Goal: Task Accomplishment & Management: Manage account settings

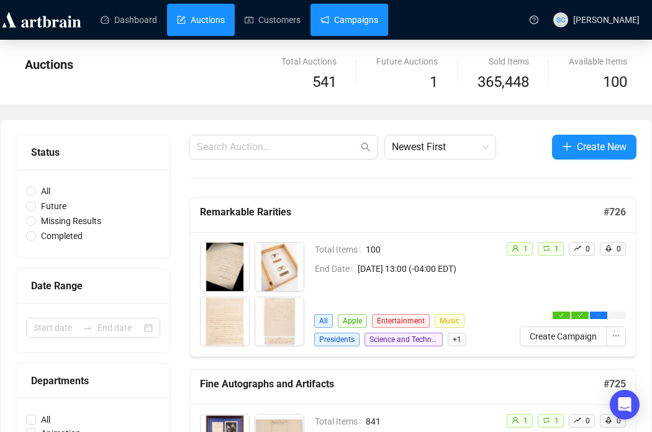
click at [371, 21] on link "Campaigns" at bounding box center [350, 20] width 58 height 32
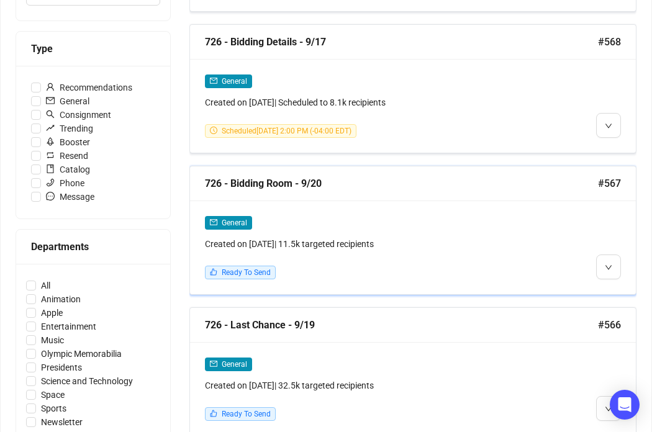
scroll to position [352, 0]
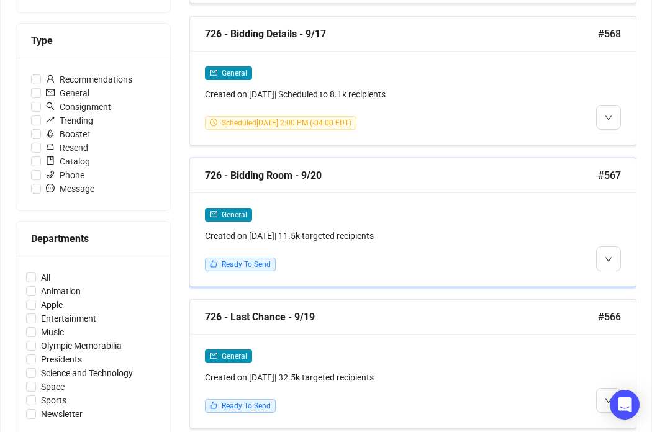
click at [530, 250] on div at bounding box center [556, 240] width 129 height 64
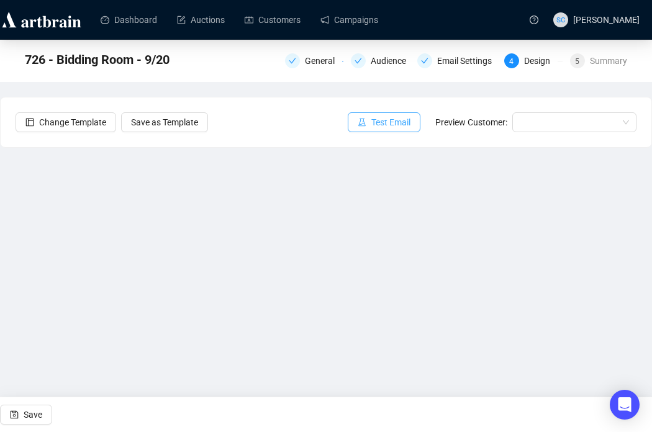
click at [394, 114] on button "Test Email" at bounding box center [384, 122] width 73 height 20
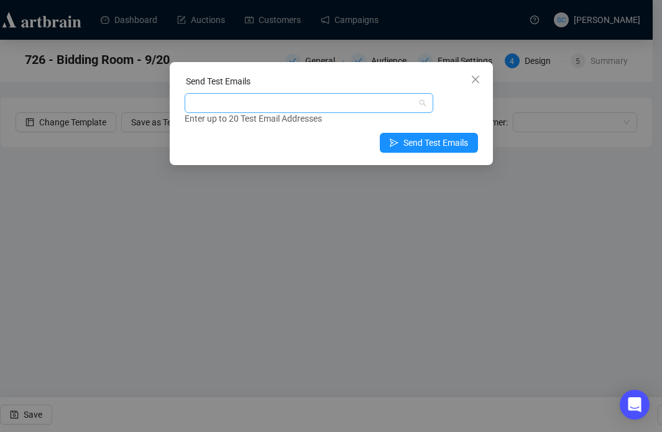
click at [395, 106] on div at bounding box center [302, 102] width 231 height 17
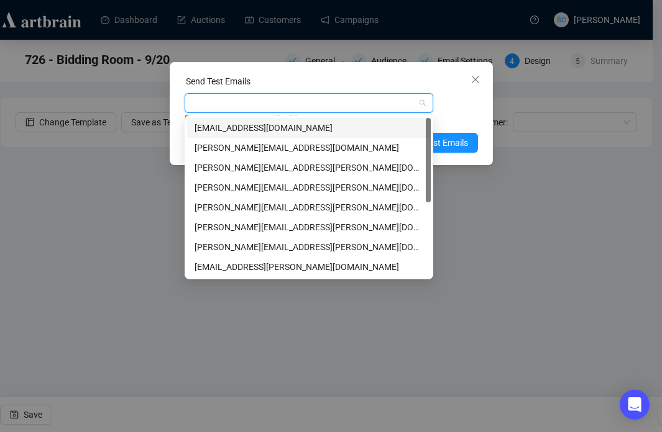
click at [392, 104] on div at bounding box center [302, 102] width 231 height 17
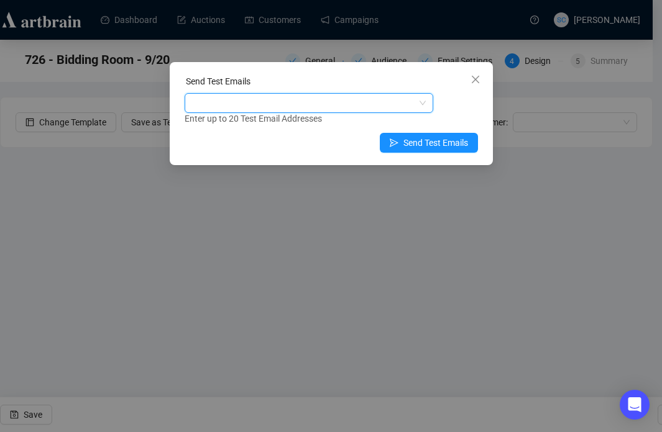
type input "s"
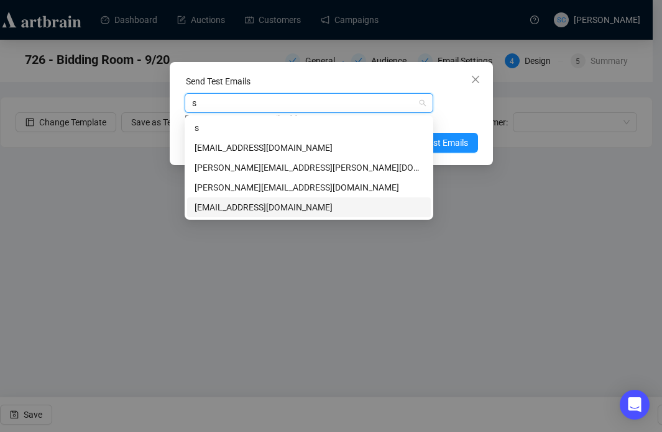
click at [344, 200] on div "[EMAIL_ADDRESS][DOMAIN_NAME]" at bounding box center [309, 208] width 244 height 20
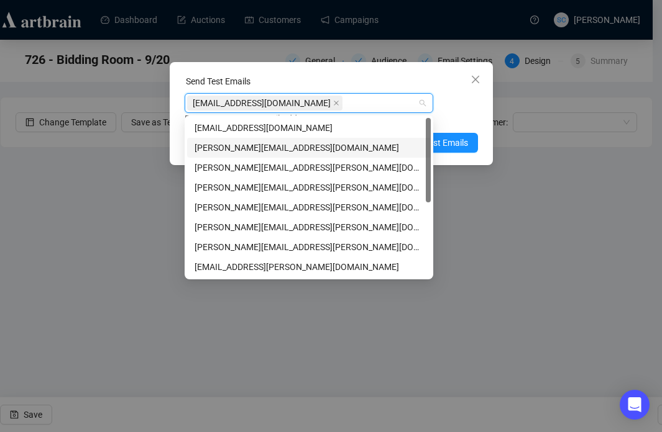
click at [456, 114] on div "Enter up to 20 Test Email Addresses" at bounding box center [331, 119] width 293 height 14
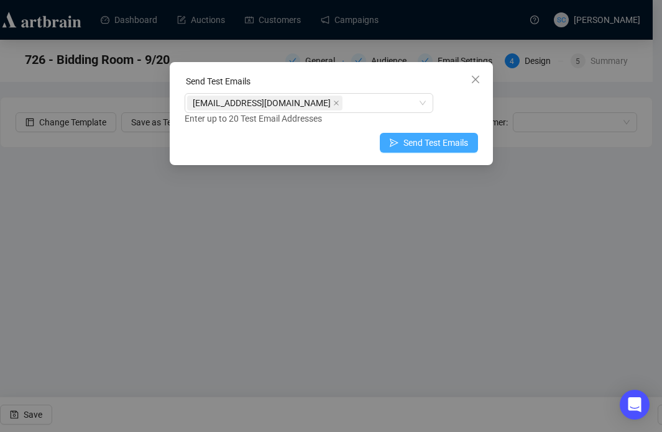
click at [452, 134] on button "Send Test Emails" at bounding box center [429, 143] width 98 height 20
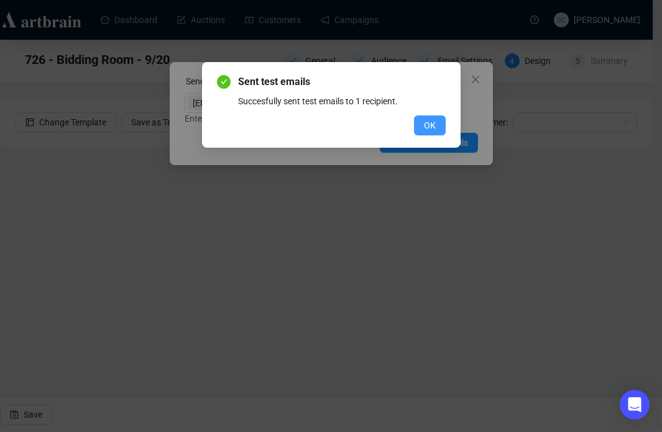
click at [414, 121] on button "OK" at bounding box center [430, 126] width 32 height 20
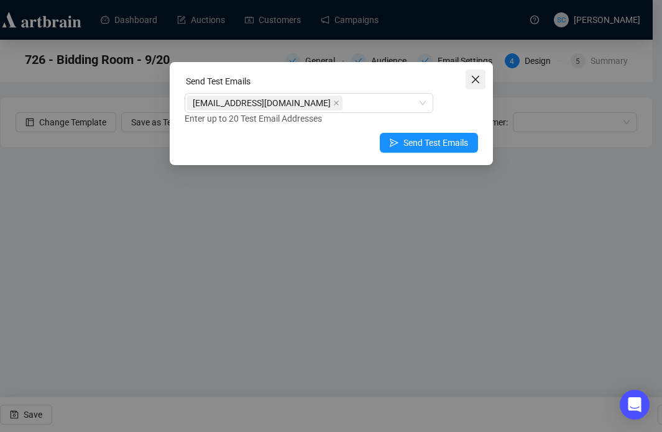
click at [475, 83] on icon "close" at bounding box center [475, 80] width 10 height 10
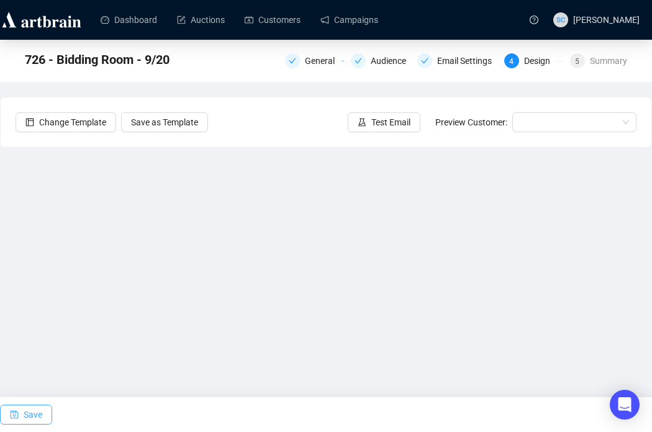
click at [19, 418] on button "Save" at bounding box center [26, 415] width 52 height 20
click at [21, 417] on button "Save" at bounding box center [26, 415] width 52 height 20
click at [37, 409] on span "Save" at bounding box center [33, 415] width 19 height 35
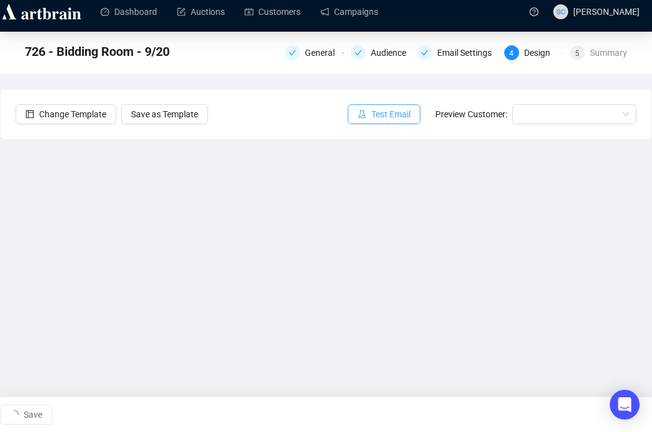
click at [379, 119] on span "Test Email" at bounding box center [391, 114] width 39 height 14
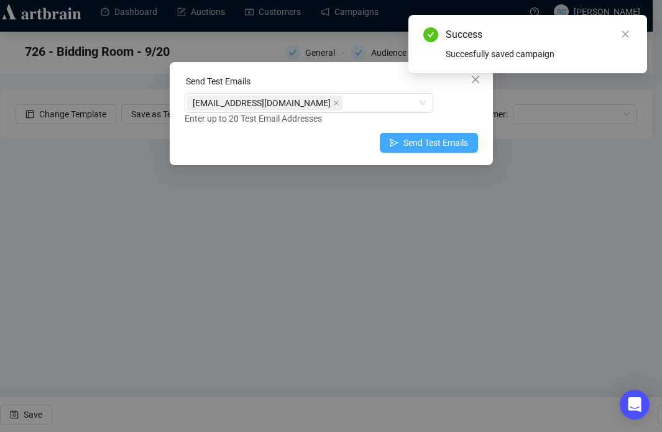
click at [410, 147] on span "Send Test Emails" at bounding box center [435, 143] width 65 height 14
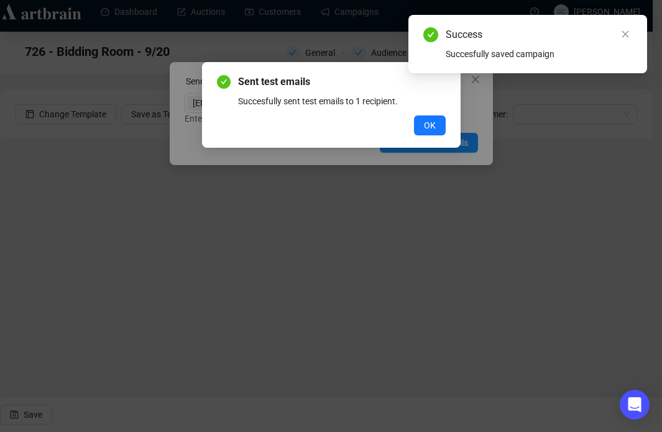
drag, startPoint x: 431, startPoint y: 127, endPoint x: 438, endPoint y: 122, distance: 8.5
click at [431, 127] on span "OK" at bounding box center [430, 126] width 12 height 14
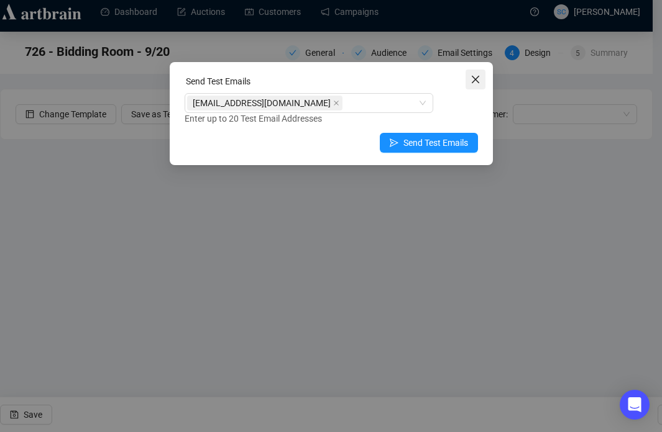
click at [475, 80] on icon "close" at bounding box center [474, 79] width 7 height 7
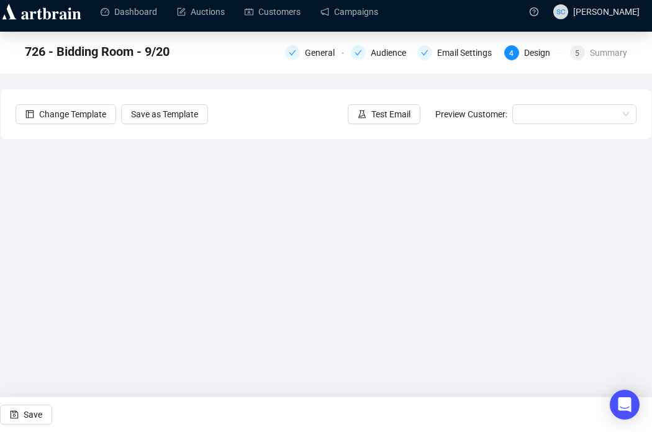
scroll to position [1, 0]
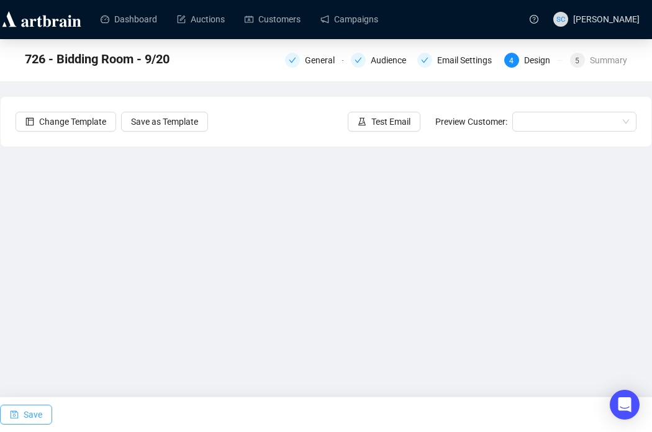
click at [10, 414] on icon "save" at bounding box center [14, 415] width 9 height 9
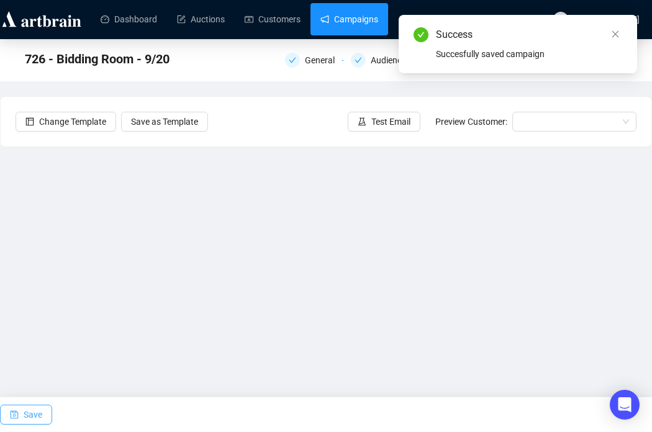
click at [374, 18] on link "Campaigns" at bounding box center [350, 19] width 58 height 32
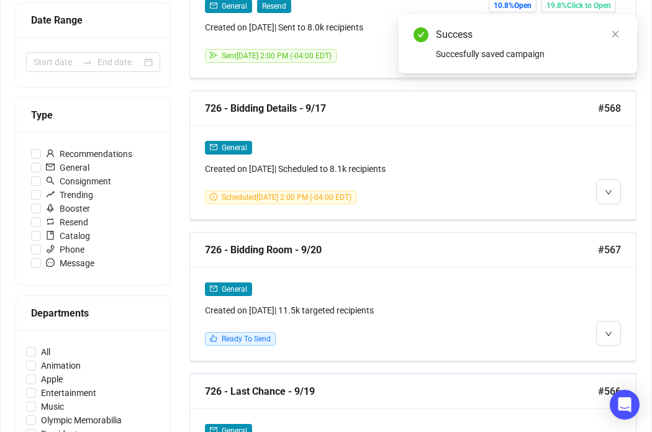
scroll to position [403, 0]
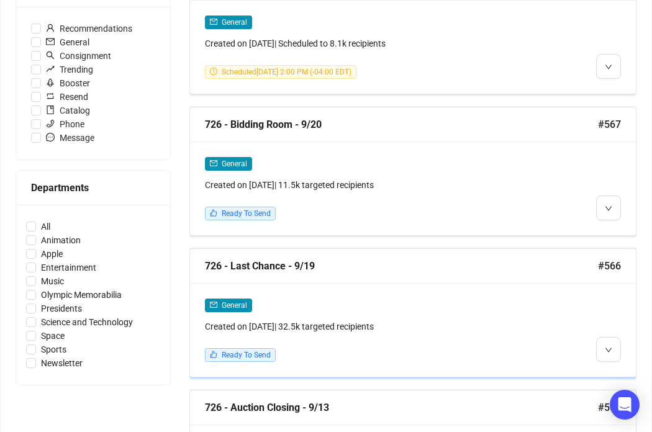
click at [442, 292] on div "General Created on [DATE] | 32.5k targeted recipients Ready To Send" at bounding box center [413, 330] width 446 height 94
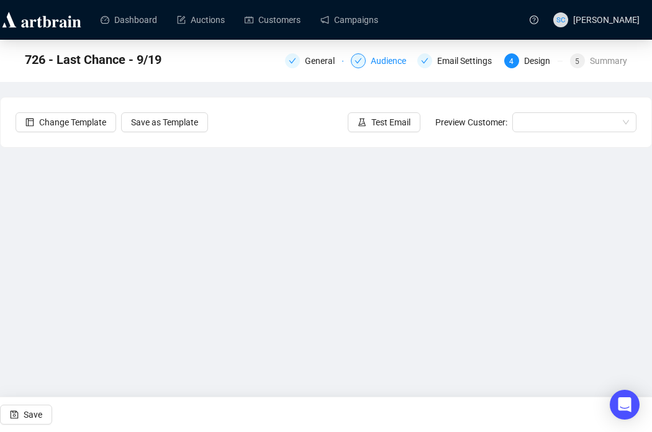
click at [386, 65] on div "Audience" at bounding box center [392, 60] width 43 height 15
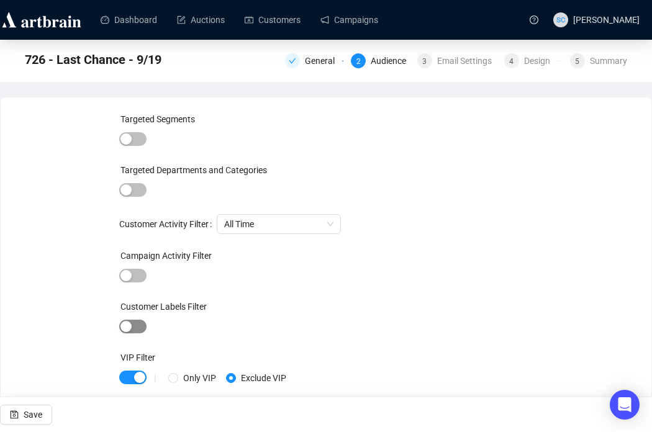
click at [133, 321] on span "button" at bounding box center [132, 327] width 27 height 14
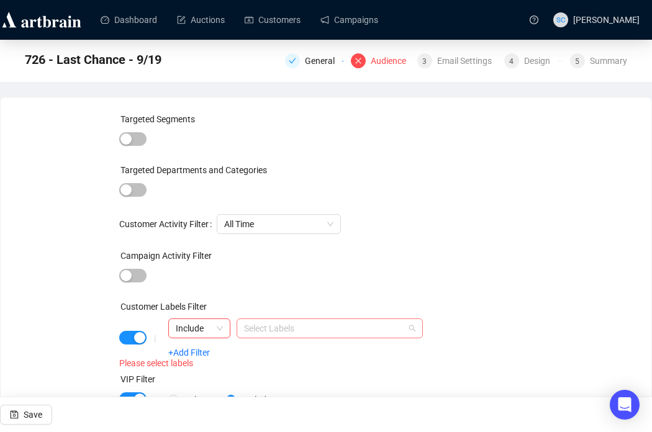
click at [281, 322] on div at bounding box center [323, 328] width 168 height 17
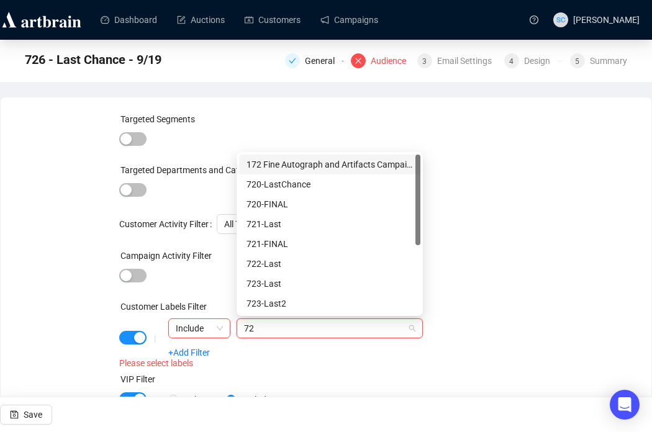
type input "726"
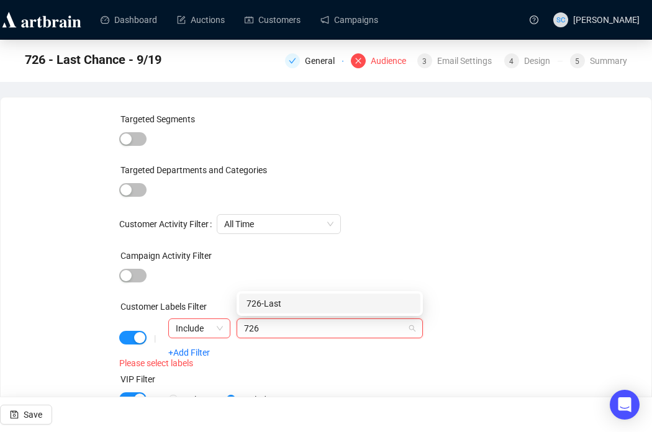
click at [316, 296] on div "726-Last" at bounding box center [329, 304] width 181 height 20
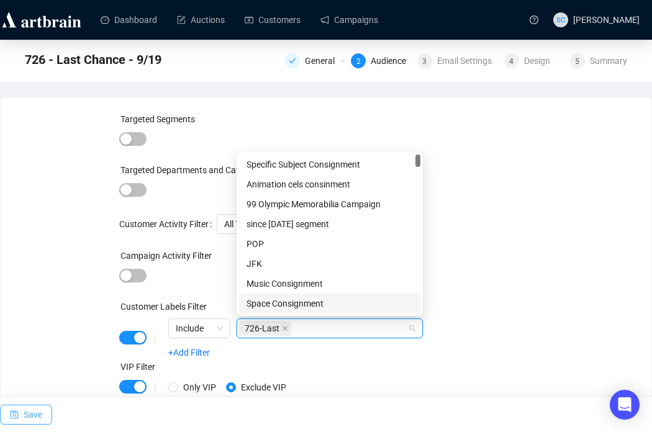
click at [30, 421] on span "Save" at bounding box center [33, 415] width 19 height 35
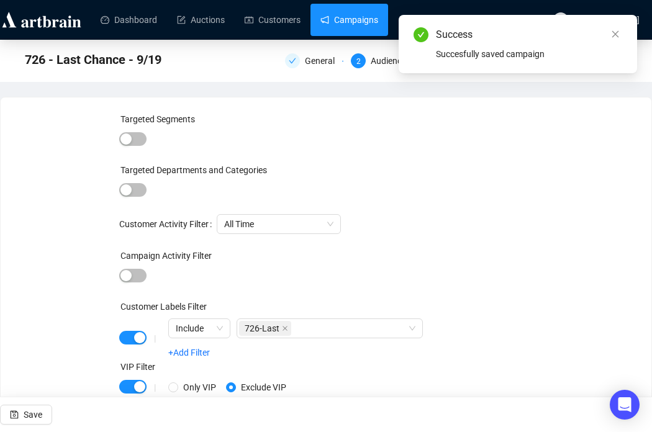
click at [356, 21] on link "Campaigns" at bounding box center [350, 20] width 58 height 32
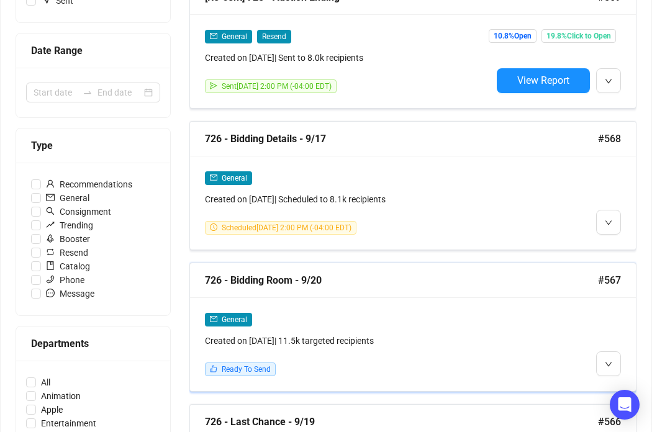
click at [413, 274] on div "726 - Bidding Room - 9/20" at bounding box center [401, 281] width 393 height 16
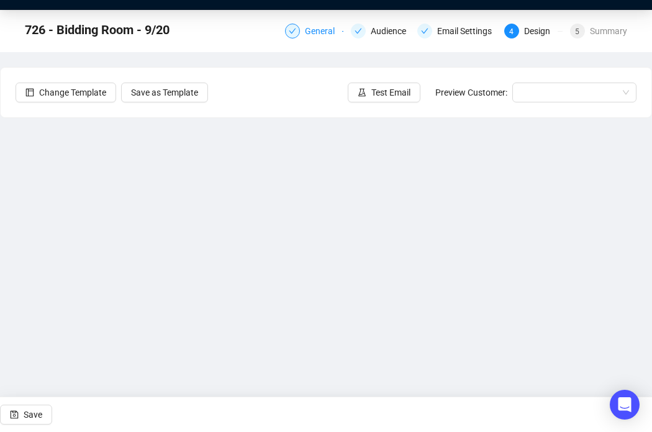
click at [326, 37] on div "General" at bounding box center [323, 31] width 37 height 15
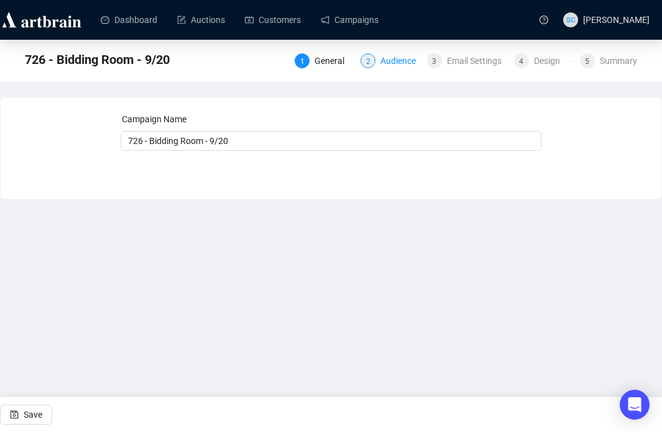
click at [380, 60] on div "Audience" at bounding box center [401, 60] width 43 height 15
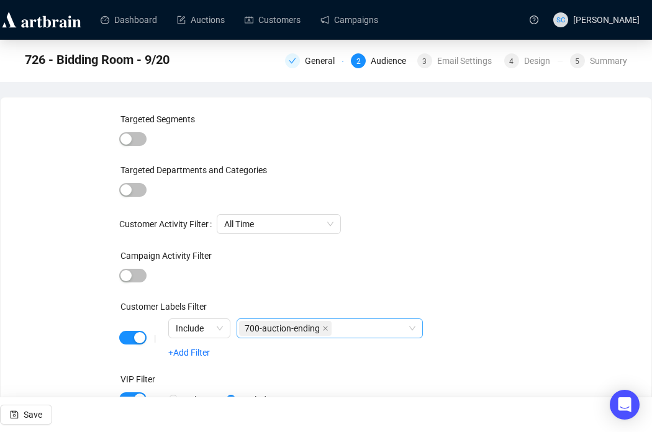
click at [328, 329] on icon "close" at bounding box center [325, 329] width 6 height 6
click at [332, 329] on div at bounding box center [323, 328] width 168 height 17
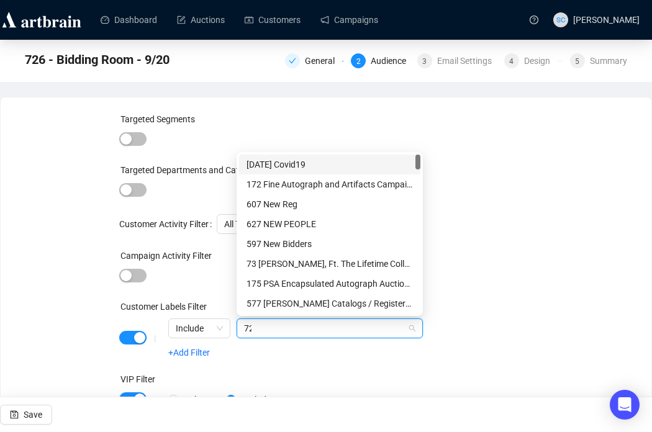
type input "726"
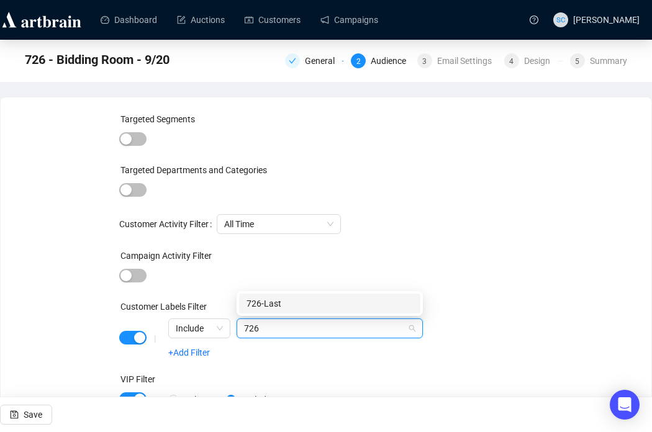
click at [323, 306] on div "726-Last" at bounding box center [330, 304] width 167 height 14
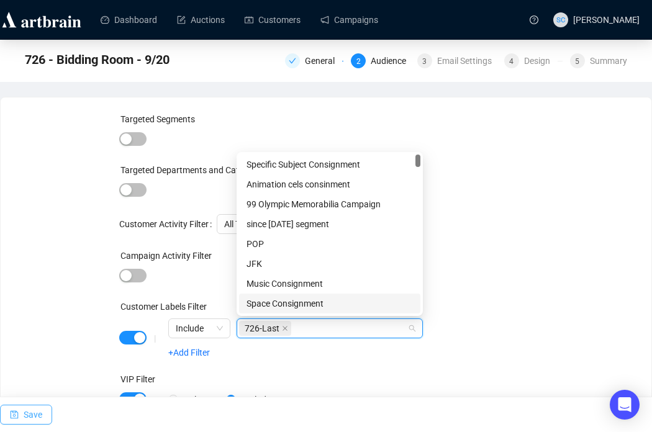
click at [36, 414] on span "Save" at bounding box center [33, 415] width 19 height 35
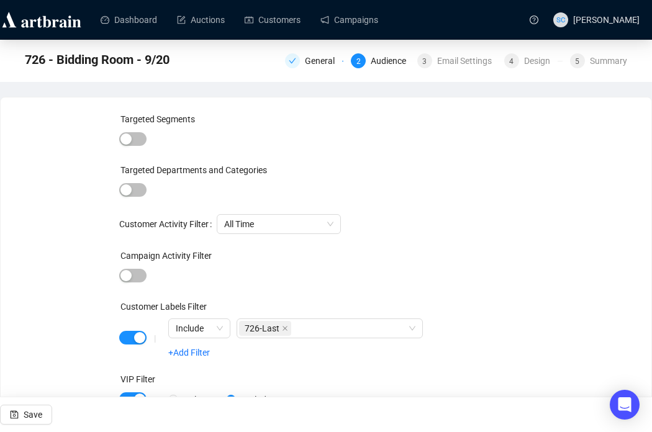
click at [362, 153] on div "Targeted Segments Targeted Departments and Categories Customer Activity Filter …" at bounding box center [326, 293] width 414 height 362
click at [31, 413] on span "Save" at bounding box center [33, 415] width 19 height 35
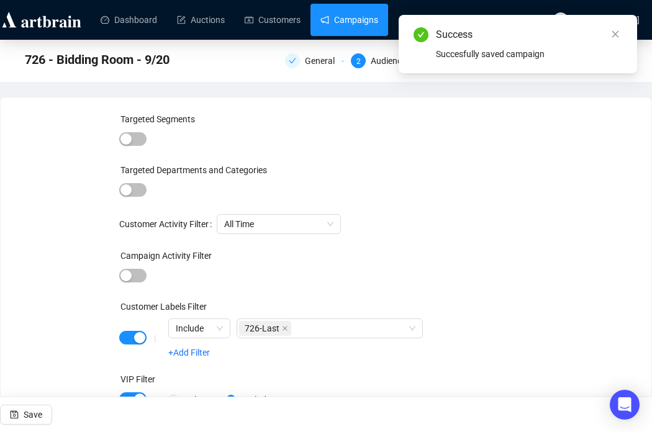
click at [355, 18] on link "Campaigns" at bounding box center [350, 20] width 58 height 32
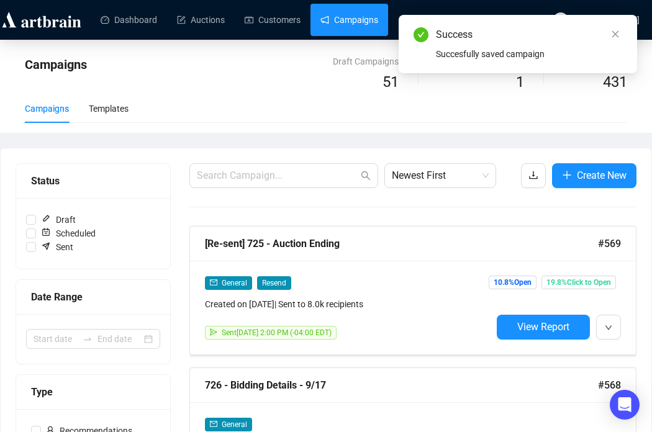
scroll to position [245, 0]
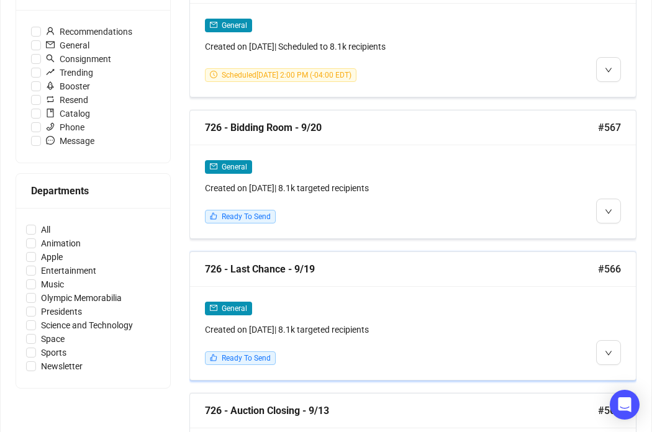
click at [370, 286] on div "General Created on [DATE] | 8.1k targeted recipients Ready To Send" at bounding box center [413, 333] width 446 height 94
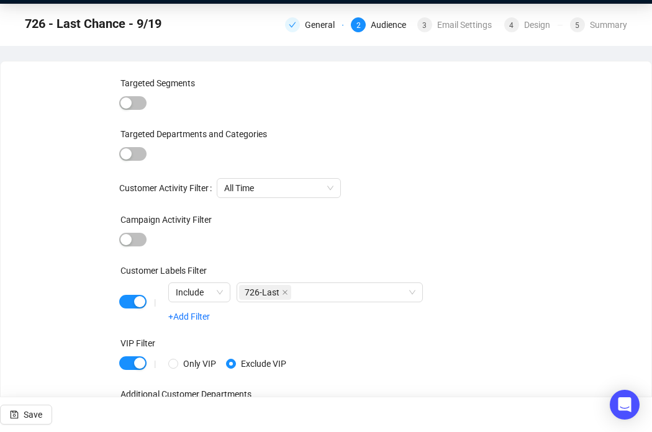
scroll to position [58, 0]
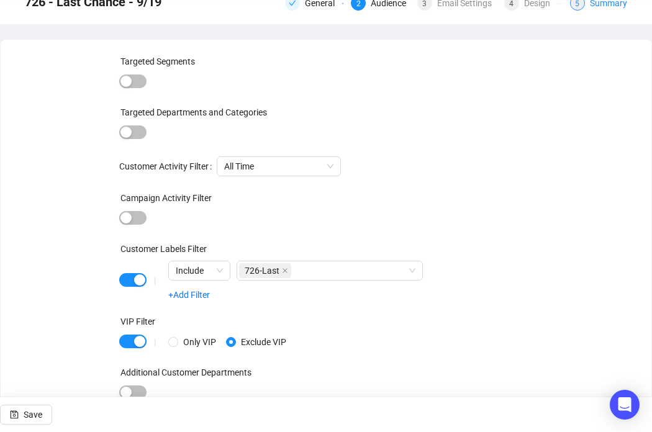
click at [594, 5] on div "Summary" at bounding box center [608, 3] width 37 height 15
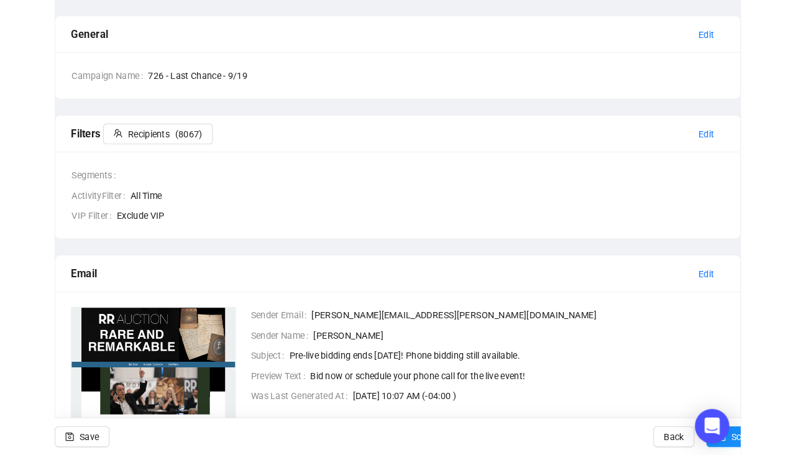
scroll to position [90, 0]
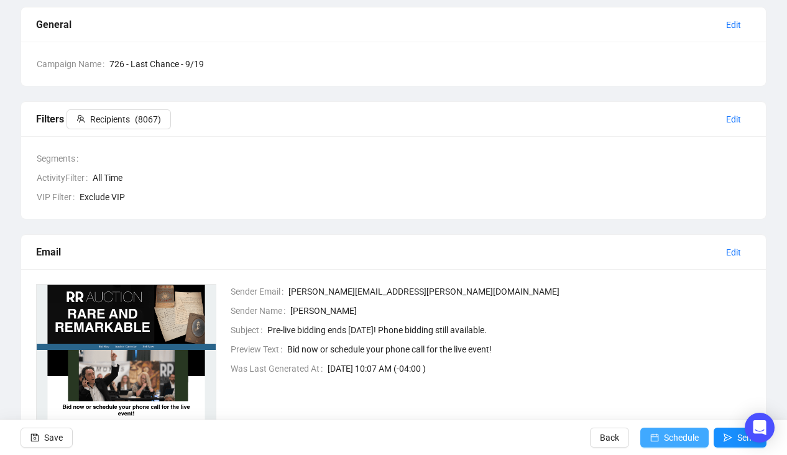
click at [652, 432] on span "Schedule" at bounding box center [681, 437] width 35 height 35
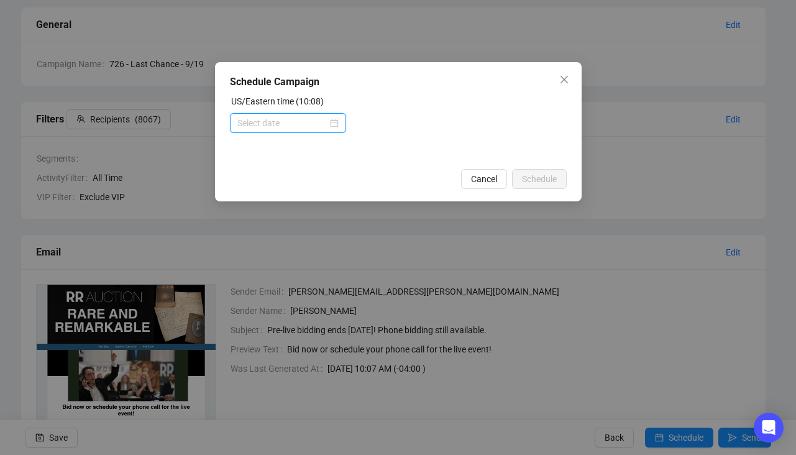
click at [294, 122] on input at bounding box center [282, 123] width 90 height 14
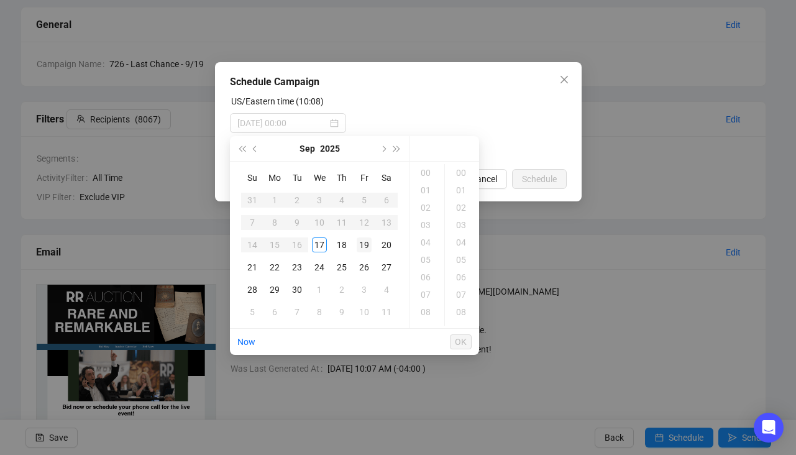
click at [365, 247] on div "19" at bounding box center [364, 244] width 15 height 15
click at [427, 309] on div "10" at bounding box center [427, 314] width 30 height 17
click at [429, 173] on div "09" at bounding box center [427, 170] width 30 height 17
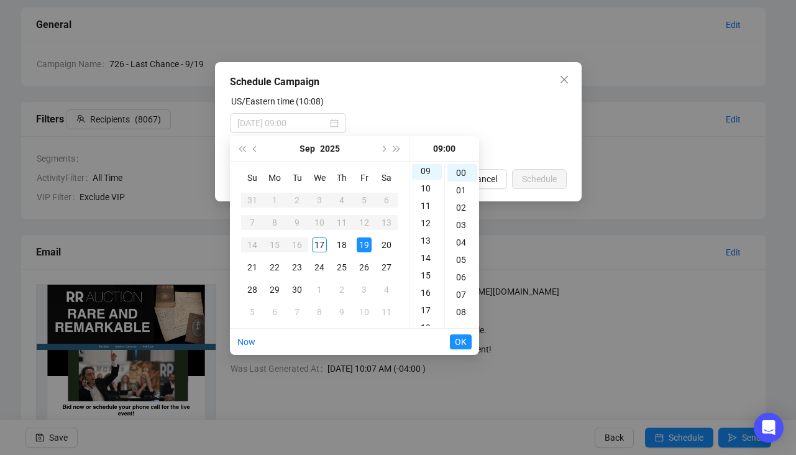
scroll to position [157, 0]
click at [462, 296] on div "30" at bounding box center [462, 298] width 30 height 17
type input "[DATE] 09:30"
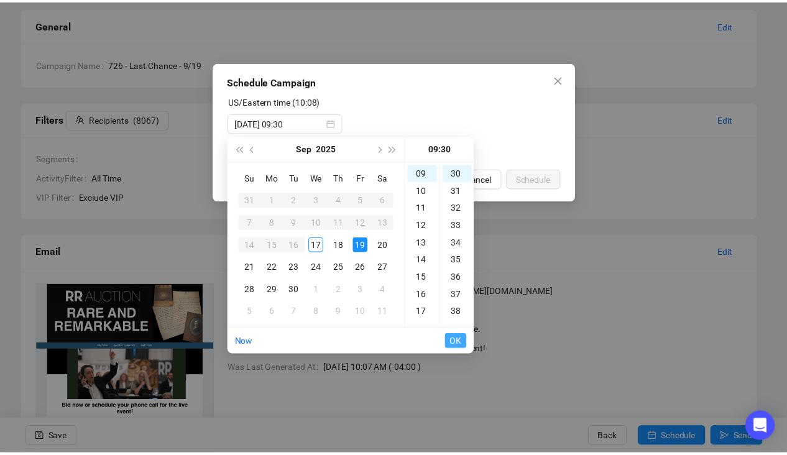
scroll to position [522, 0]
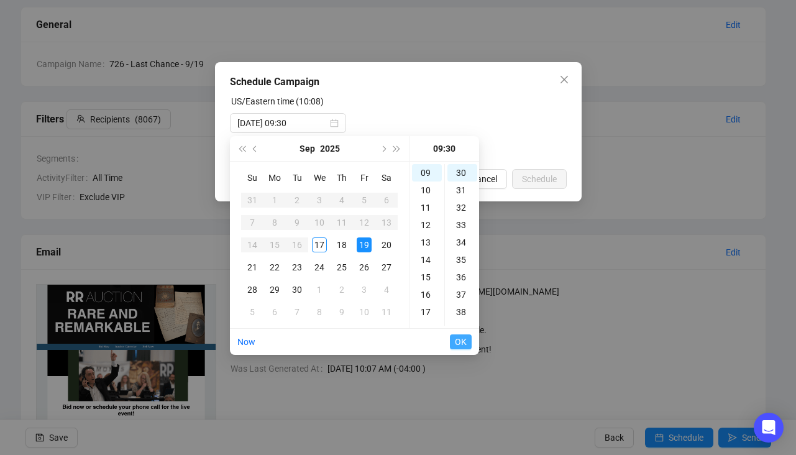
click at [464, 341] on span "OK" at bounding box center [461, 342] width 12 height 24
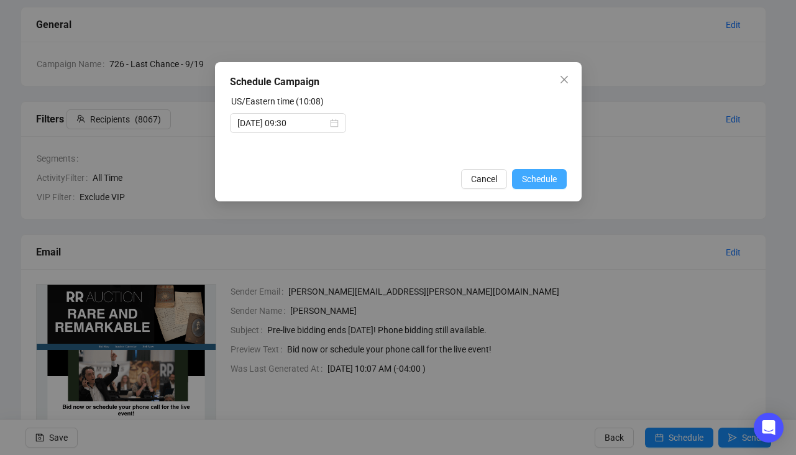
click at [540, 177] on span "Schedule" at bounding box center [539, 179] width 35 height 14
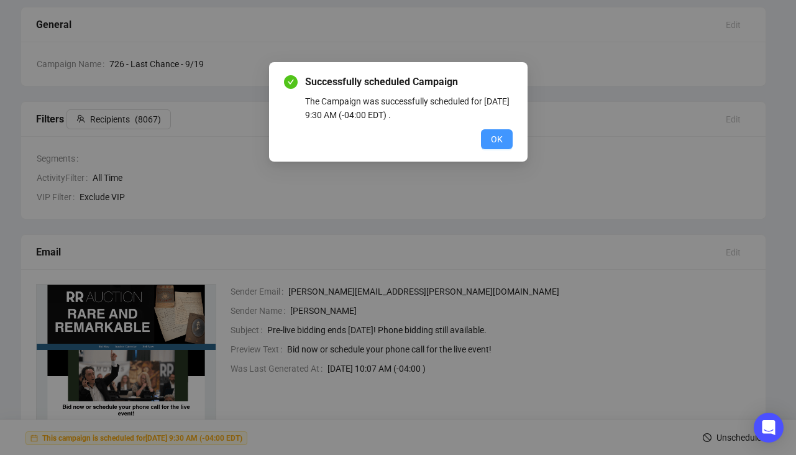
click at [505, 139] on button "OK" at bounding box center [497, 139] width 32 height 20
